Goal: Task Accomplishment & Management: Manage account settings

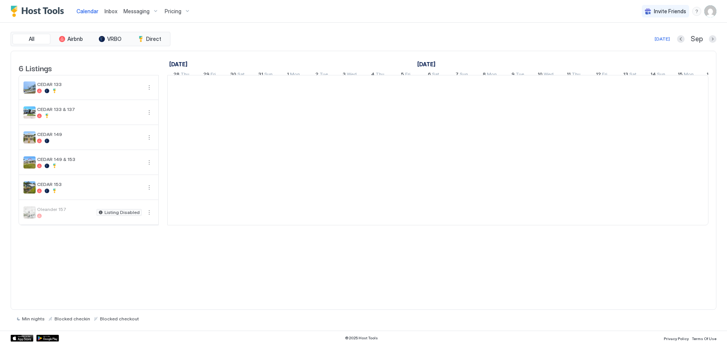
scroll to position [0, 420]
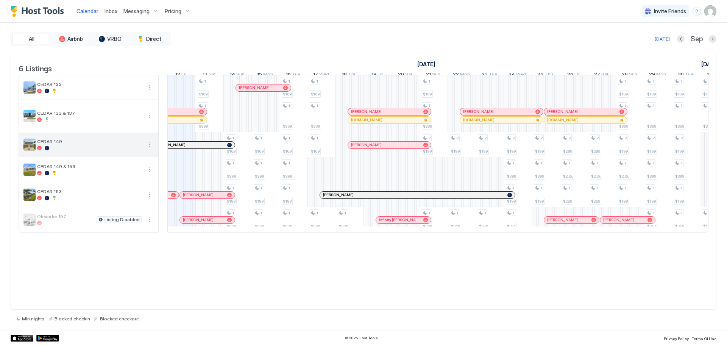
click at [68, 150] on div at bounding box center [89, 148] width 104 height 5
click at [75, 150] on div "CEDAR 149" at bounding box center [89, 144] width 104 height 12
click at [29, 150] on img "listing image" at bounding box center [29, 144] width 12 height 12
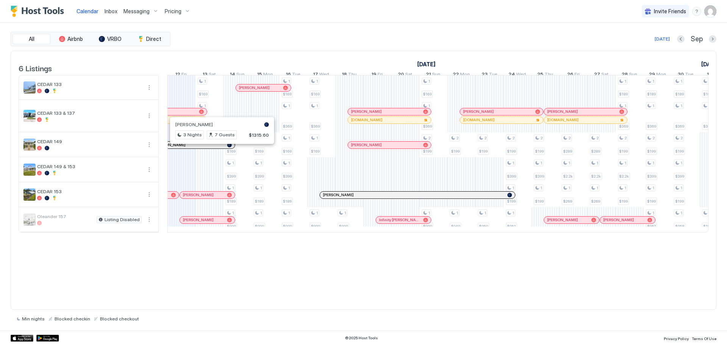
click at [181, 148] on div at bounding box center [181, 145] width 6 height 6
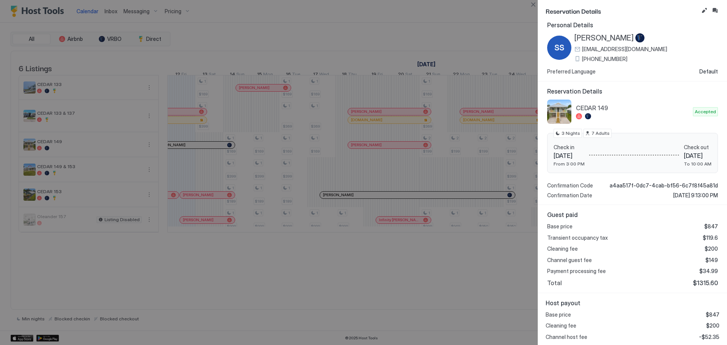
scroll to position [0, 0]
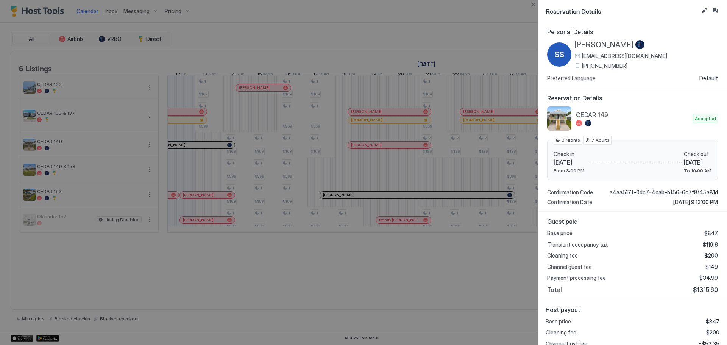
click at [192, 151] on div at bounding box center [363, 172] width 727 height 345
click at [369, 151] on div at bounding box center [363, 172] width 727 height 345
click at [534, 5] on button "Close" at bounding box center [532, 4] width 9 height 9
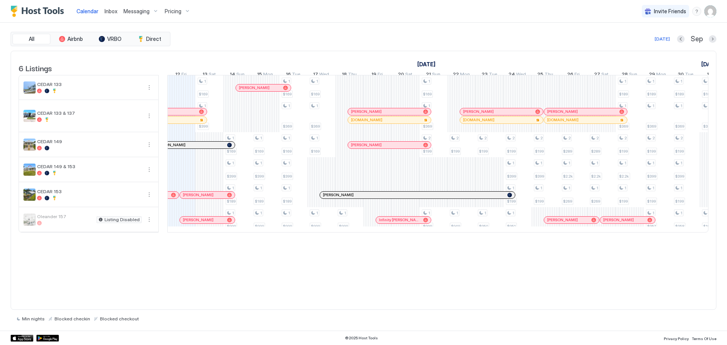
click at [380, 148] on div at bounding box center [380, 145] width 6 height 6
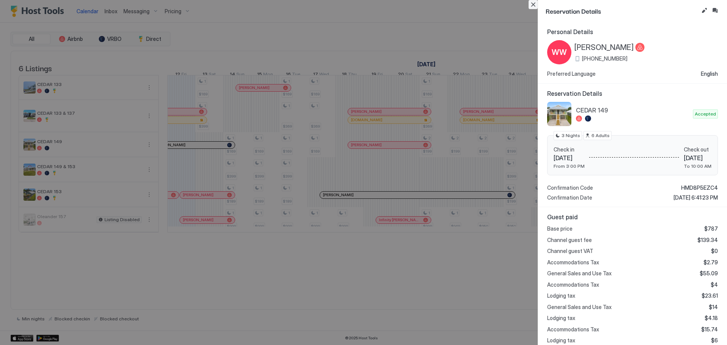
click at [532, 6] on button "Close" at bounding box center [532, 4] width 9 height 9
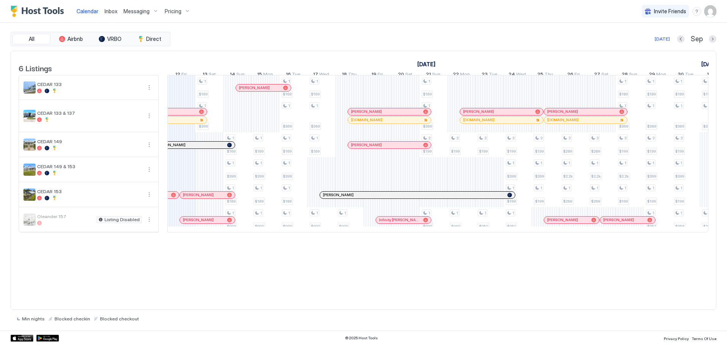
click at [711, 11] on img "User profile" at bounding box center [710, 11] width 12 height 12
click at [646, 46] on div "Settings" at bounding box center [667, 42] width 96 height 13
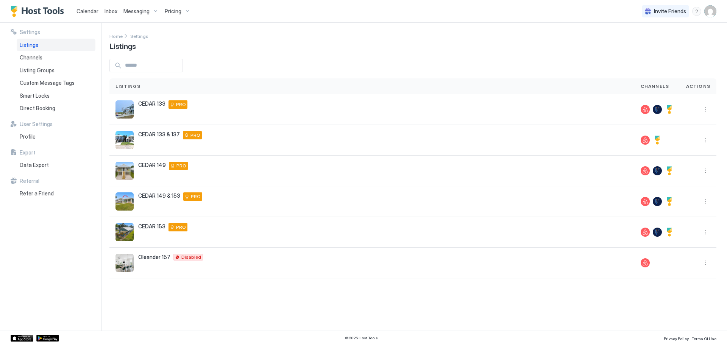
click at [176, 13] on span "Pricing" at bounding box center [173, 11] width 17 height 7
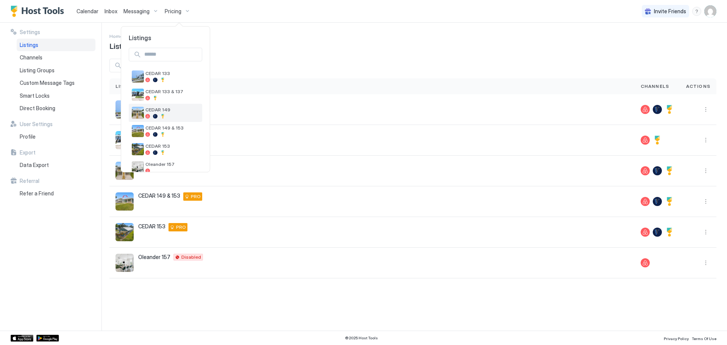
click at [159, 114] on div "CEDAR 149" at bounding box center [172, 113] width 54 height 12
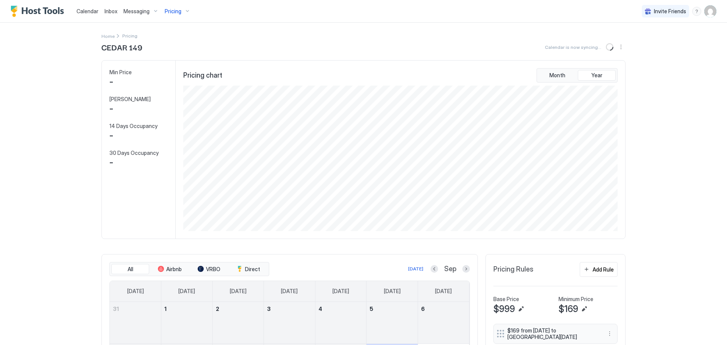
scroll to position [145, 436]
click at [705, 12] on img "User profile" at bounding box center [710, 11] width 12 height 12
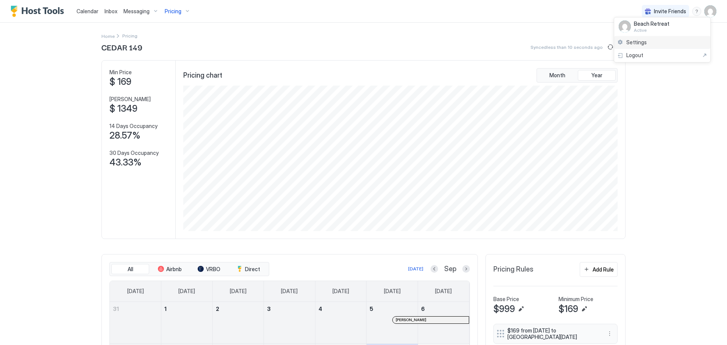
click at [644, 42] on span "Settings" at bounding box center [636, 42] width 20 height 7
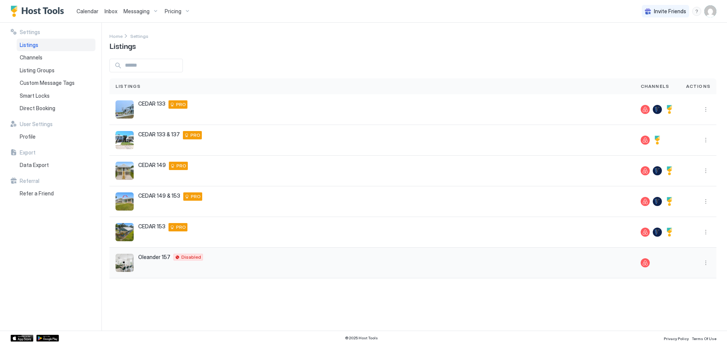
click at [117, 266] on img "listing image" at bounding box center [124, 263] width 18 height 18
click at [705, 171] on button "More options" at bounding box center [705, 170] width 9 height 9
click at [688, 206] on span "Listing Settings" at bounding box center [692, 206] width 34 height 6
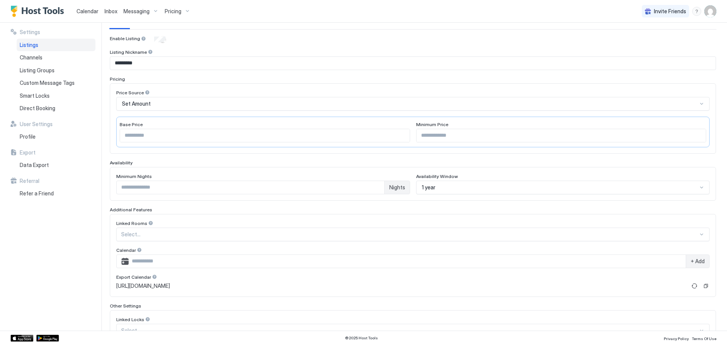
scroll to position [11, 0]
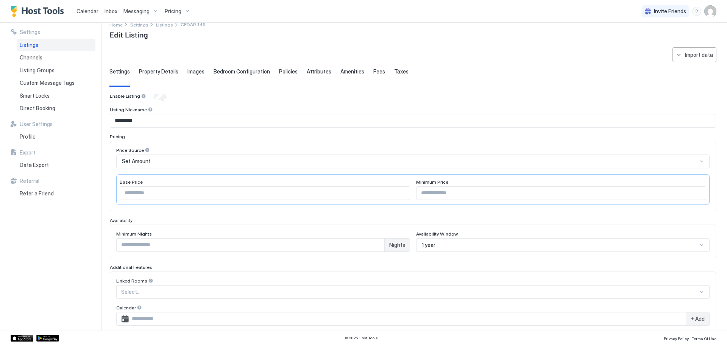
click at [169, 73] on span "Property Details" at bounding box center [158, 71] width 39 height 7
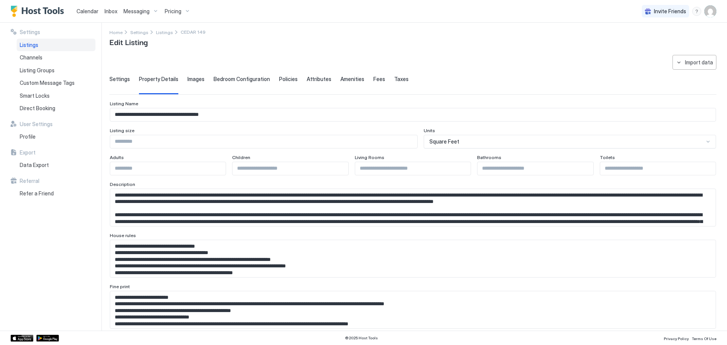
scroll to position [0, 0]
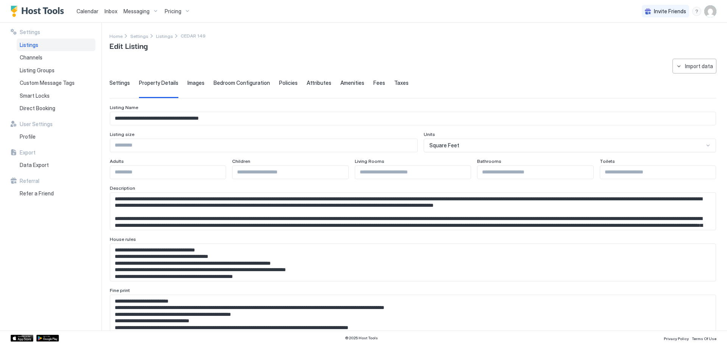
click at [193, 84] on span "Images" at bounding box center [195, 82] width 17 height 7
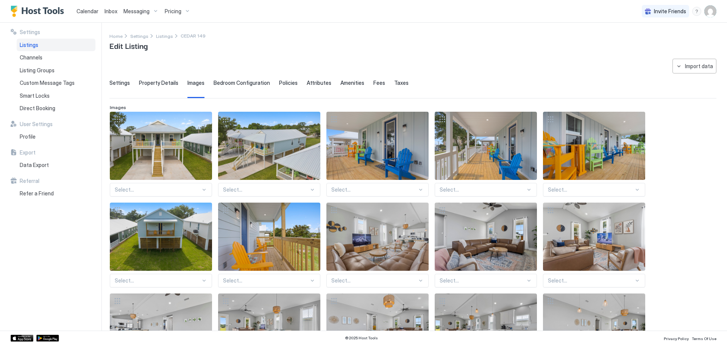
click at [239, 84] on span "Bedroom Configuration" at bounding box center [241, 82] width 56 height 7
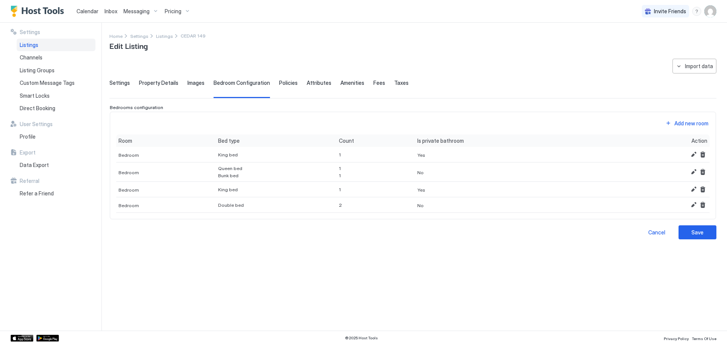
click at [282, 86] on span "Policies" at bounding box center [288, 82] width 19 height 7
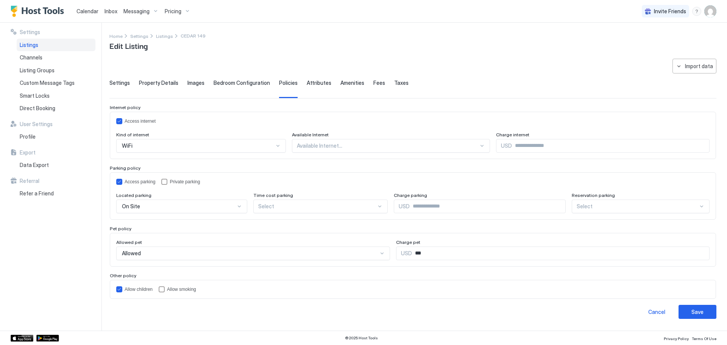
click at [341, 79] on span "Amenities" at bounding box center [352, 82] width 24 height 7
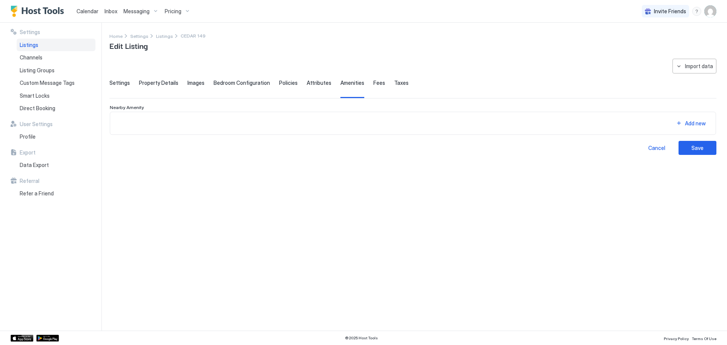
click at [317, 85] on span "Attributes" at bounding box center [319, 82] width 25 height 7
click at [342, 86] on span "Amenities" at bounding box center [352, 82] width 24 height 7
click at [378, 81] on div "Settings Property Details Images Bedroom Configuration Policies Attributes Amen…" at bounding box center [412, 88] width 607 height 19
click at [373, 84] on span "Fees" at bounding box center [379, 82] width 12 height 7
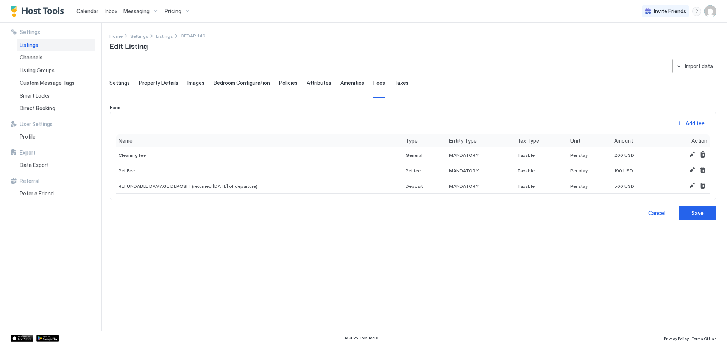
click at [399, 82] on span "Taxes" at bounding box center [401, 82] width 14 height 7
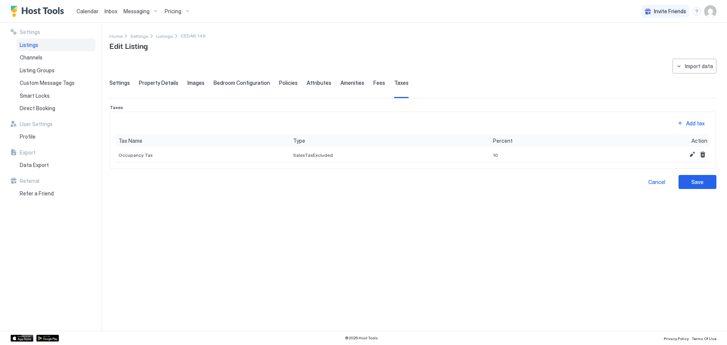
click at [373, 84] on span "Fees" at bounding box center [379, 82] width 12 height 7
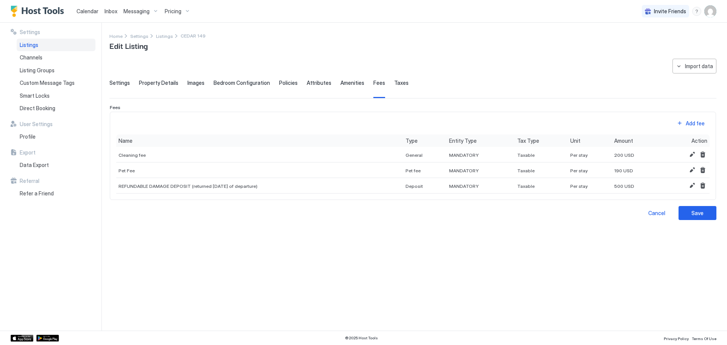
click at [394, 85] on span "Taxes" at bounding box center [401, 82] width 14 height 7
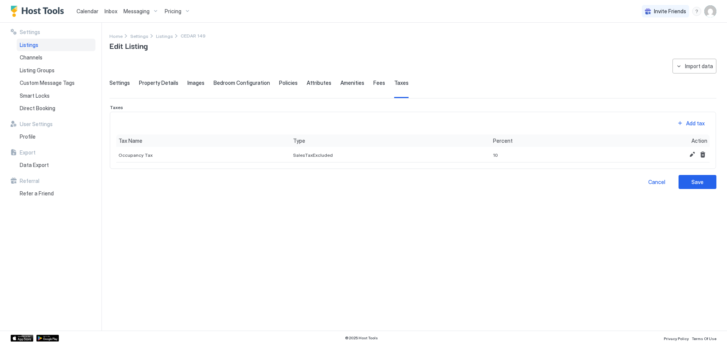
click at [122, 85] on span "Settings" at bounding box center [119, 82] width 20 height 7
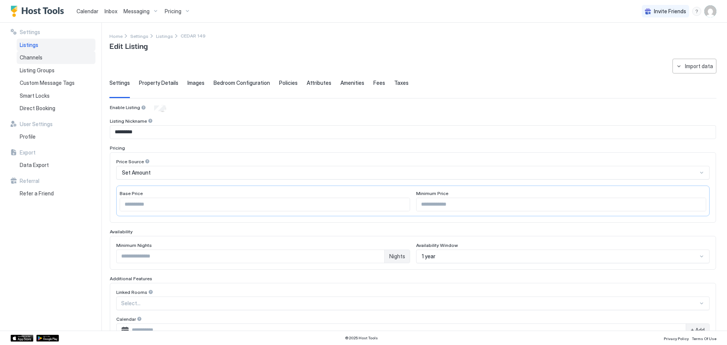
click at [28, 58] on span "Channels" at bounding box center [31, 57] width 23 height 7
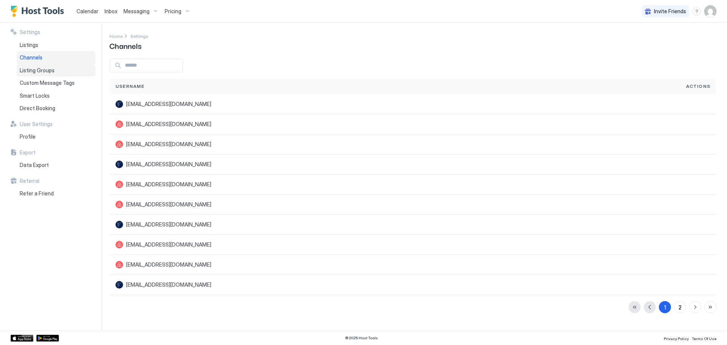
click at [28, 71] on span "Listing Groups" at bounding box center [37, 70] width 35 height 7
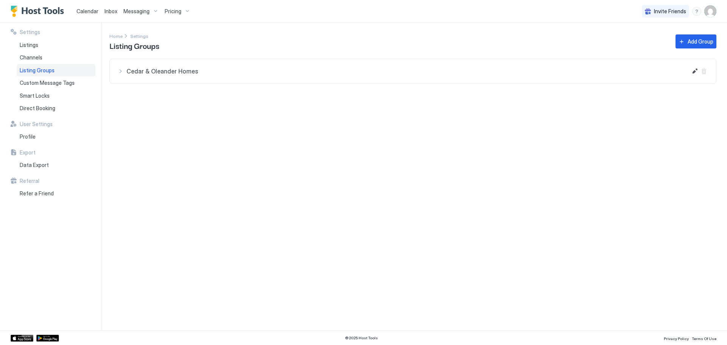
click at [118, 71] on div "Cedar & Oleander Homes" at bounding box center [402, 71] width 570 height 9
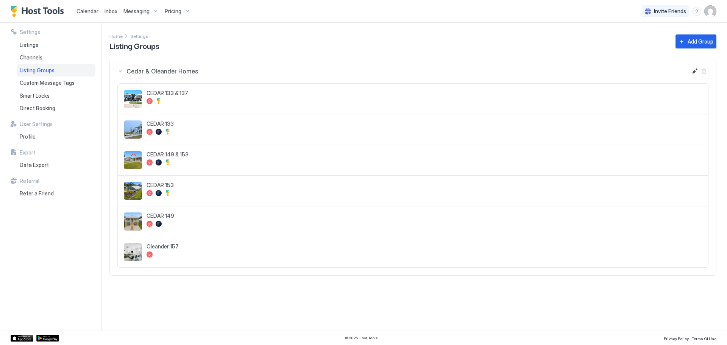
click at [197, 97] on div "CEDAR 133 & 137" at bounding box center [423, 99] width 555 height 18
click at [180, 96] on span "CEDAR 133 & 137" at bounding box center [423, 93] width 555 height 7
click at [39, 82] on span "Custom Message Tags" at bounding box center [47, 82] width 55 height 7
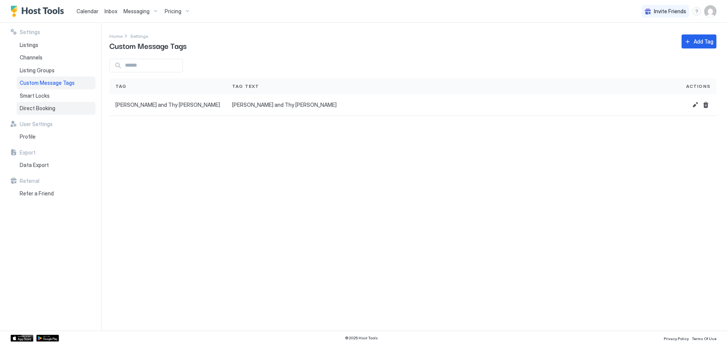
click at [37, 114] on div "Direct Booking" at bounding box center [56, 108] width 79 height 13
